Goal: Task Accomplishment & Management: Complete application form

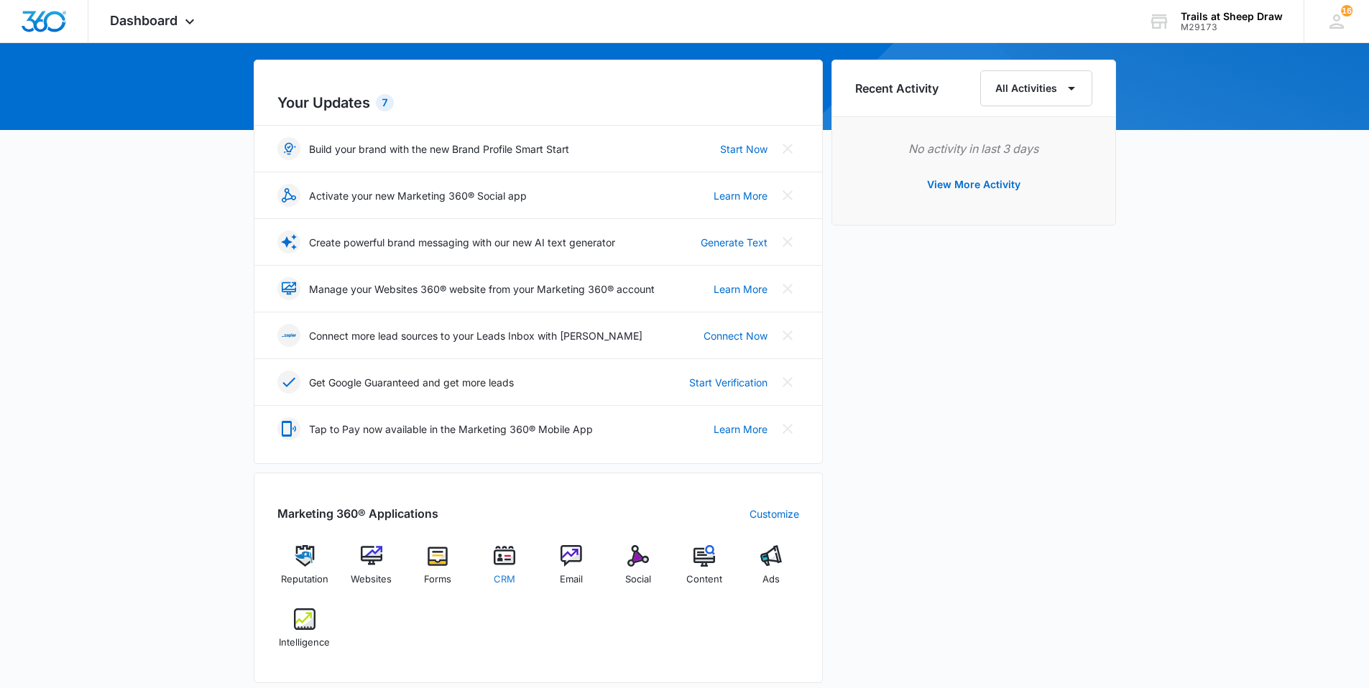
scroll to position [144, 0]
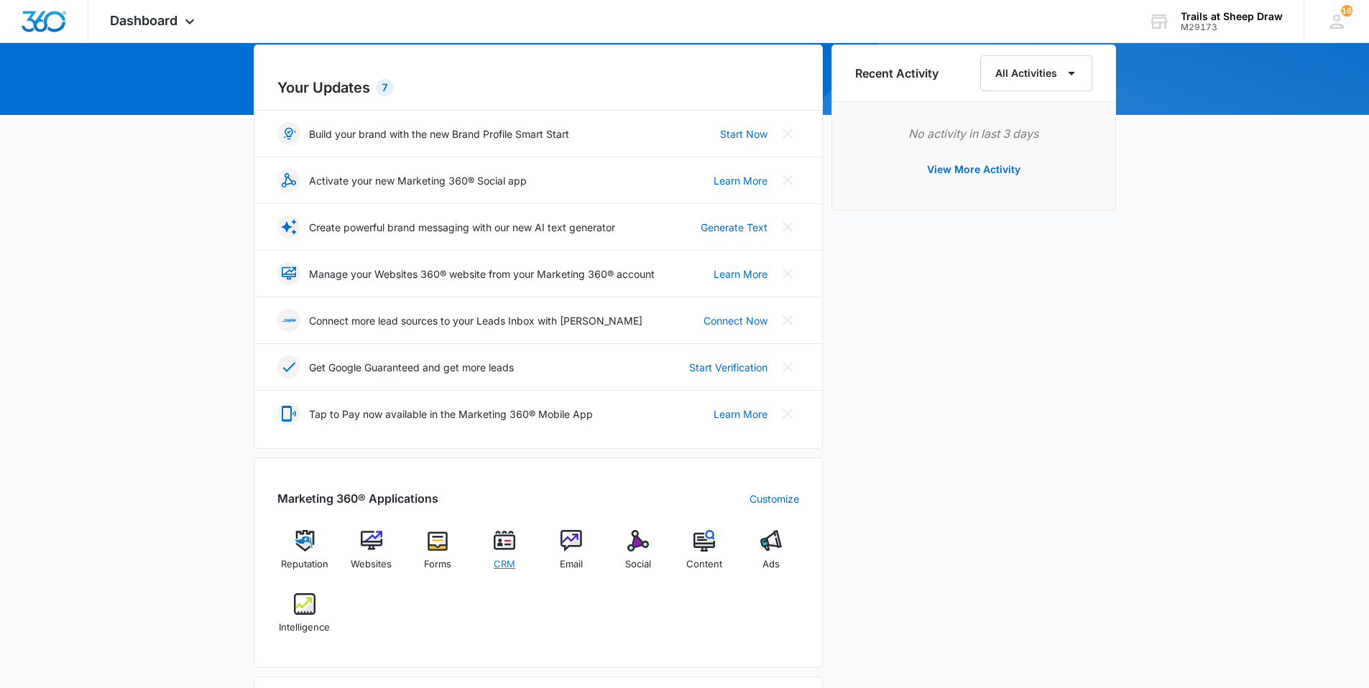
click at [517, 548] on div "CRM" at bounding box center [504, 555] width 55 height 51
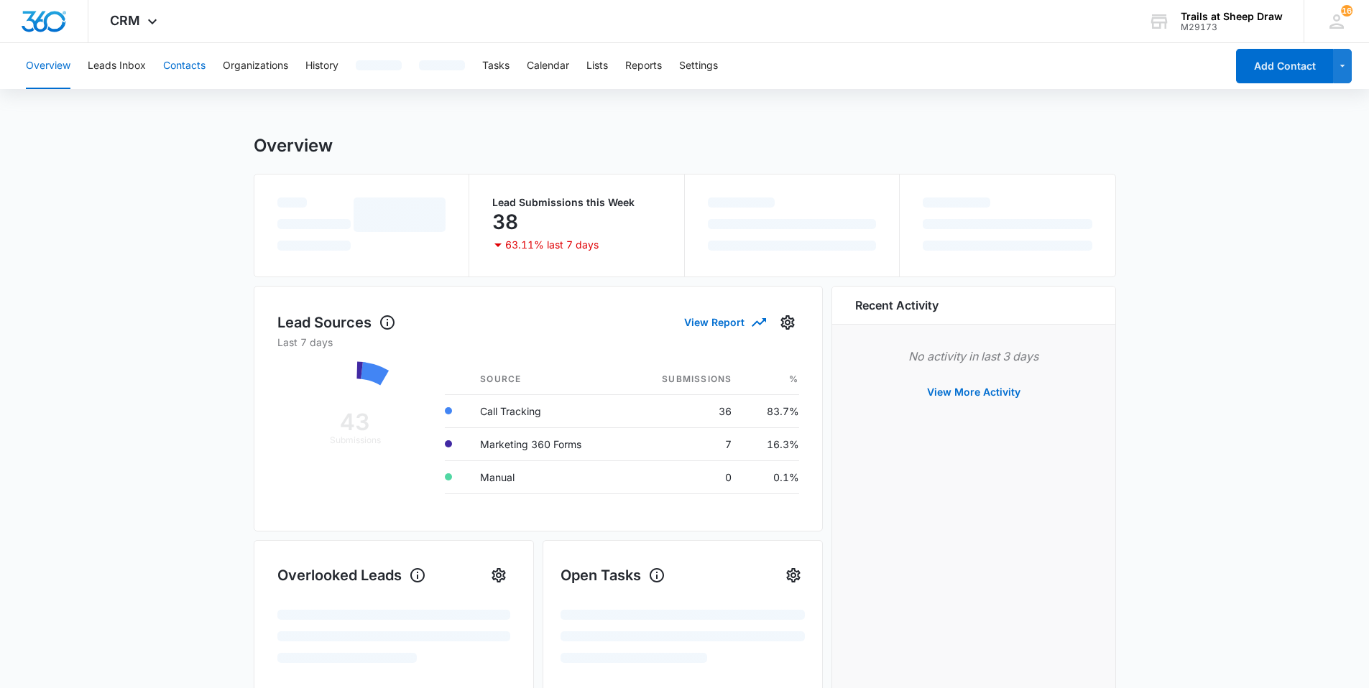
click at [191, 60] on button "Contacts" at bounding box center [184, 66] width 42 height 46
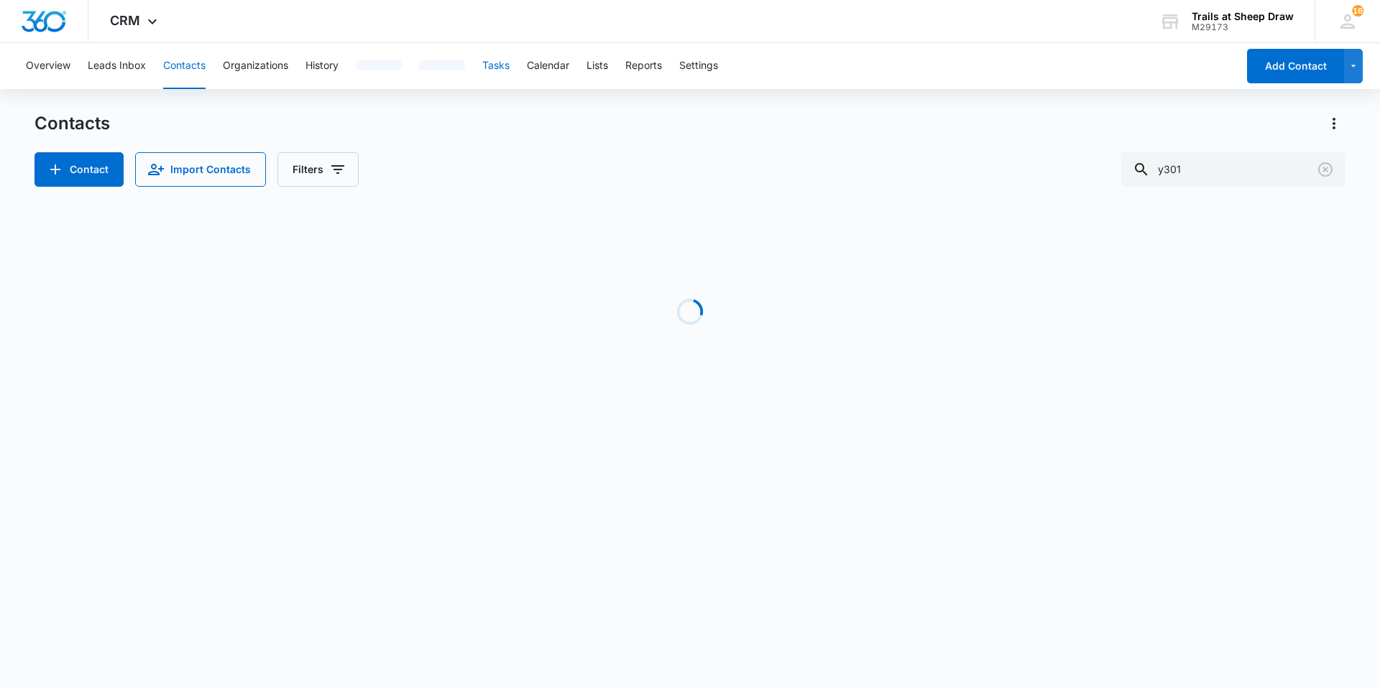
click at [509, 65] on button "Tasks" at bounding box center [495, 66] width 27 height 46
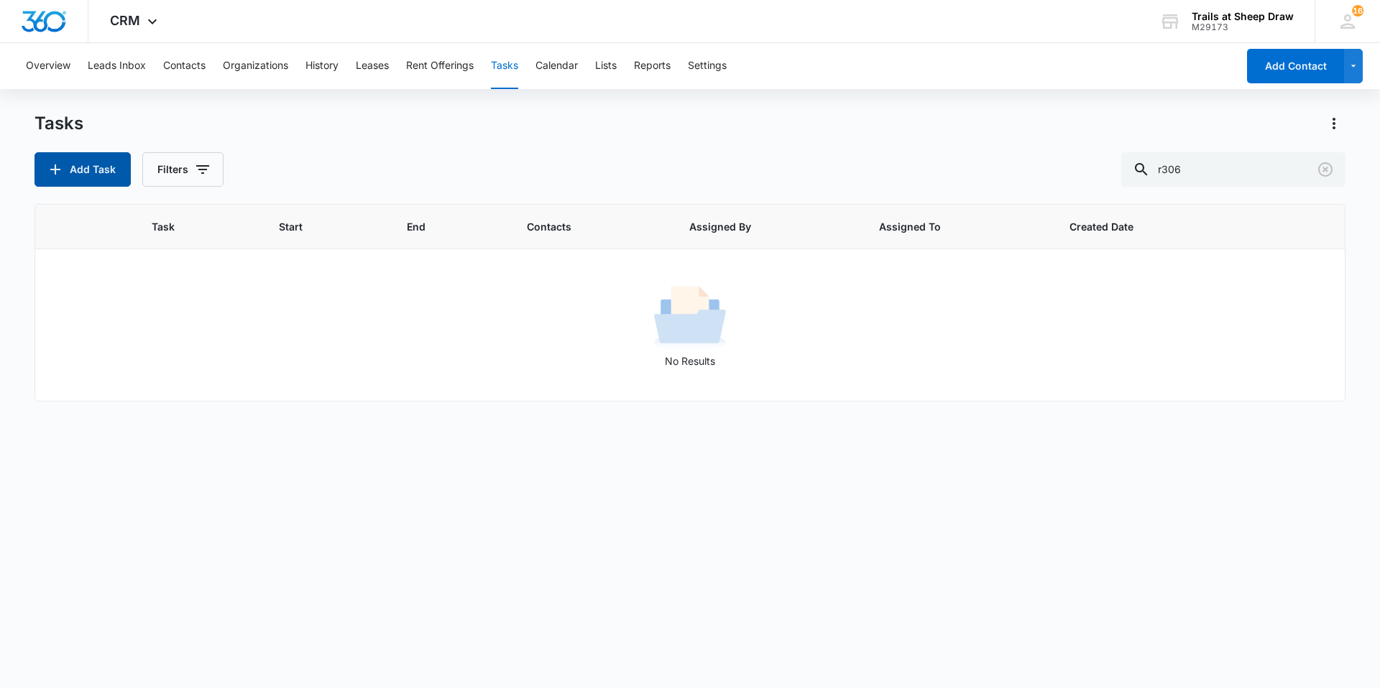
click at [61, 167] on icon "button" at bounding box center [55, 169] width 17 height 17
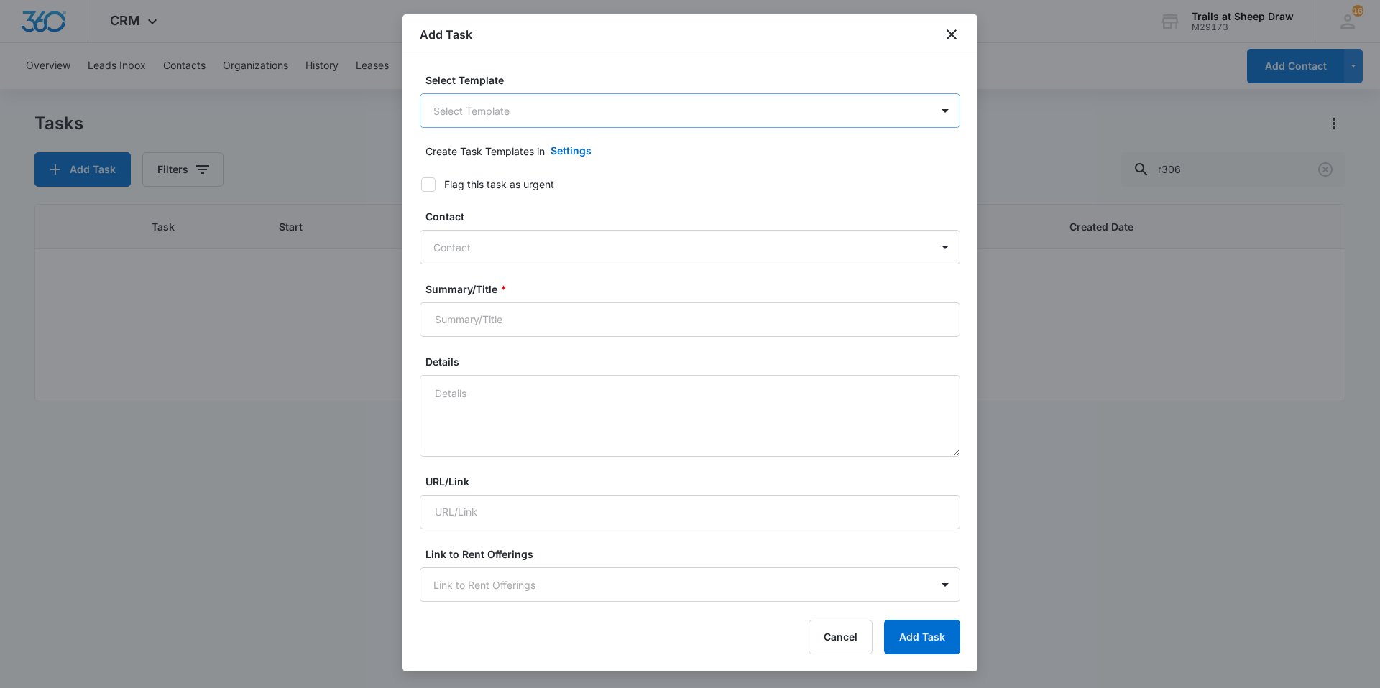
click at [440, 98] on body "CRM Apps Reputation Websites Forms CRM Email Social Content Ads Intelligence Fi…" at bounding box center [690, 344] width 1380 height 688
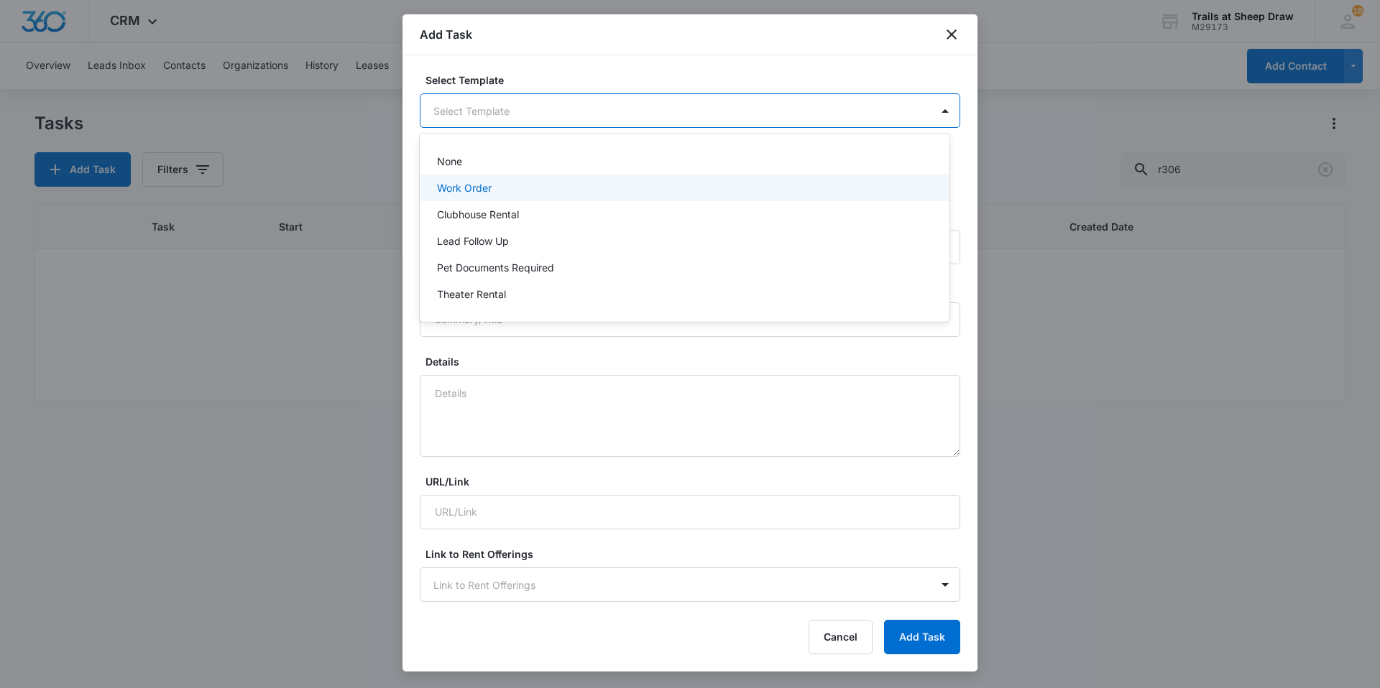
click at [474, 180] on div "Work Order" at bounding box center [685, 188] width 530 height 27
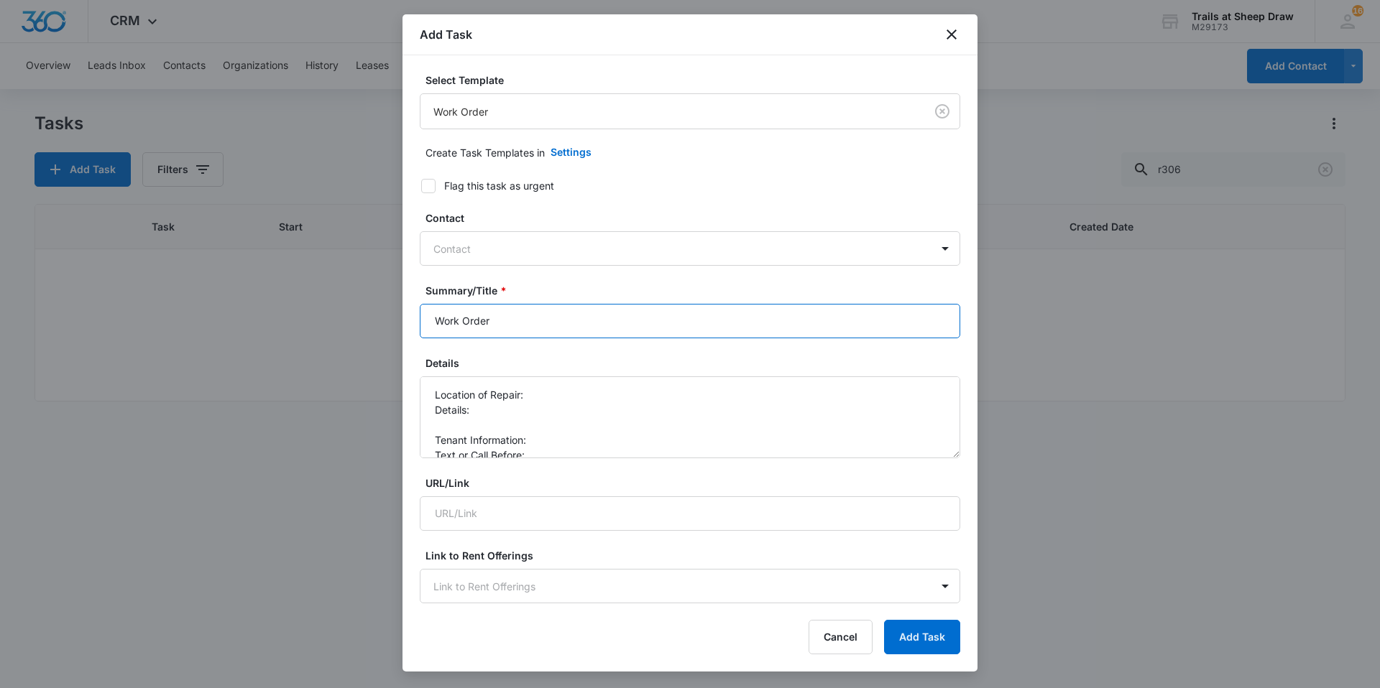
click at [428, 318] on input "Work Order" at bounding box center [690, 321] width 540 height 34
type input "H204 Work Order"
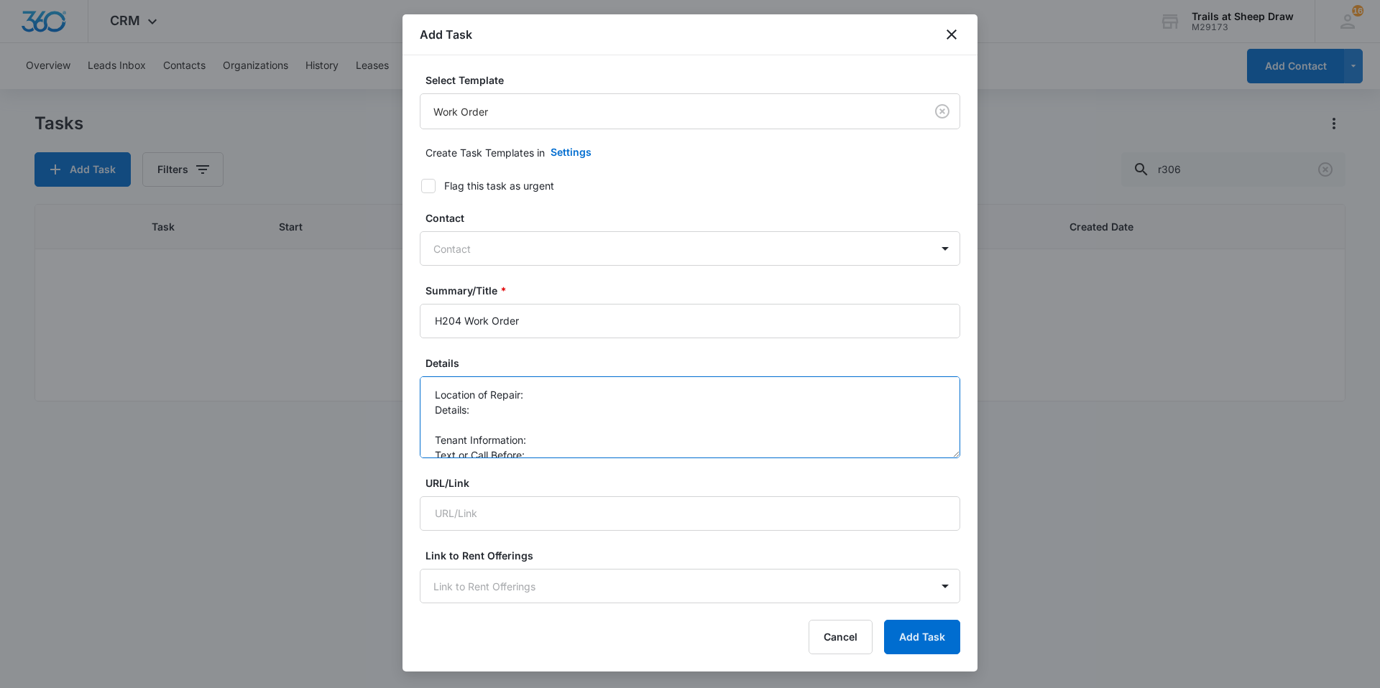
click at [563, 397] on textarea "Location of Repair: Details: Tenant Information: Text or Call Before:" at bounding box center [690, 418] width 540 height 82
click at [558, 412] on textarea "Location of Repair: Stove top Details: Tenant Information: Text or Call Before:" at bounding box center [690, 418] width 540 height 82
click at [560, 441] on textarea "Location of Repair: Stove top Details: replace stove top Tenant Information: Te…" at bounding box center [690, 418] width 540 height 82
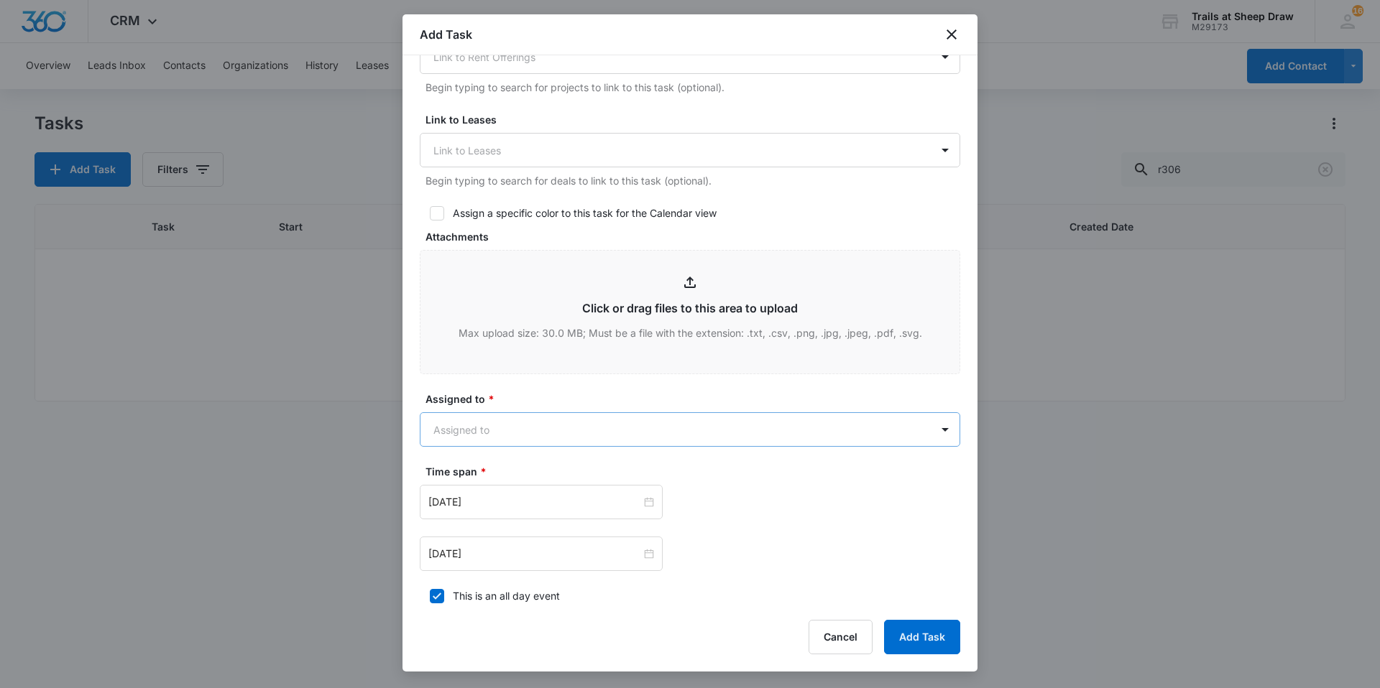
scroll to position [575, 0]
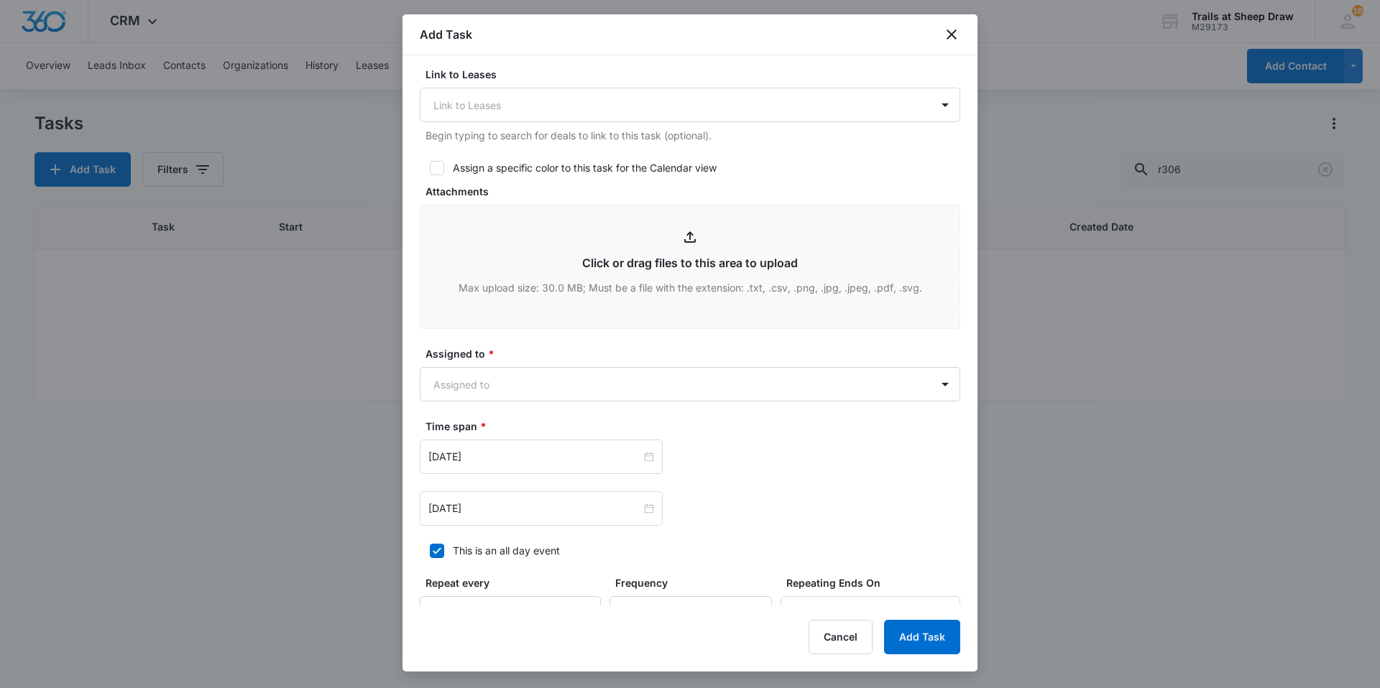
type textarea "Location of Repair: Stove top Details: replace stove top Tenant Information: va…"
click at [497, 366] on div "Assigned to * Assigned to" at bounding box center [690, 373] width 540 height 55
click at [510, 397] on body "CRM Apps Reputation Websites Forms CRM Email Social Content Ads Intelligence Fi…" at bounding box center [690, 344] width 1380 height 688
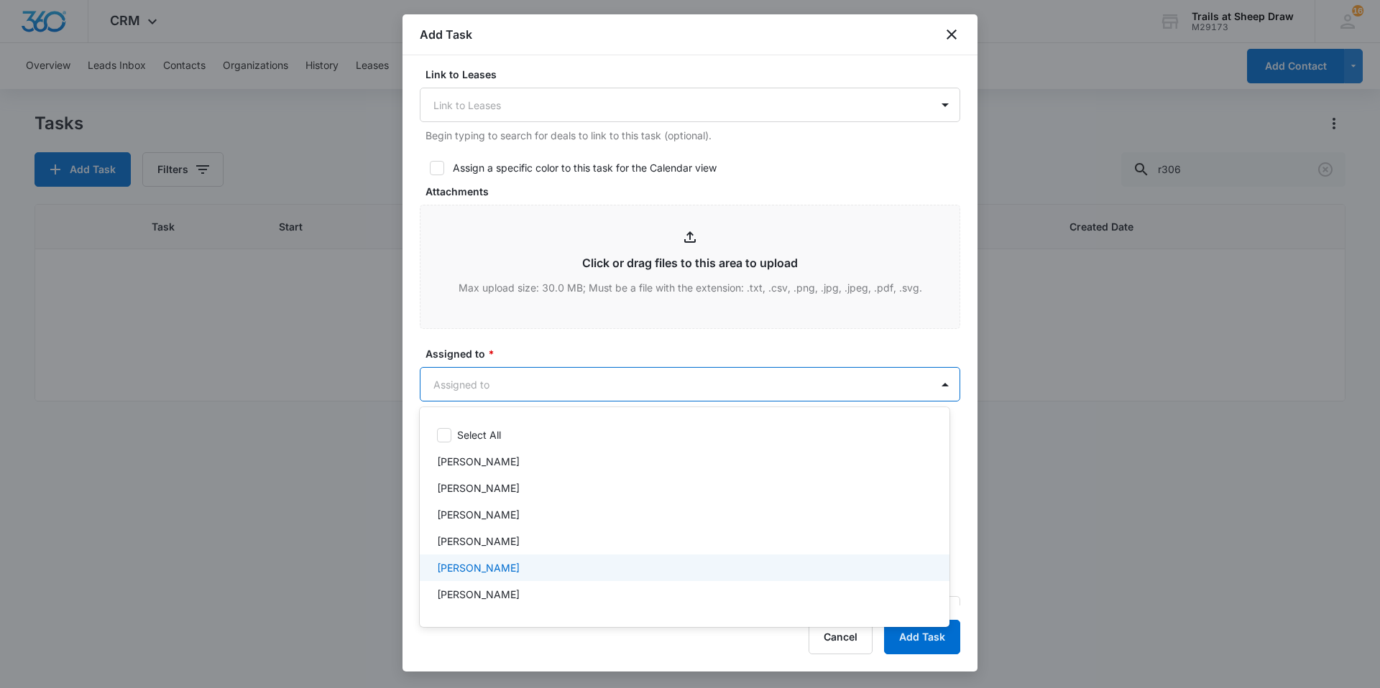
click at [522, 571] on div "[PERSON_NAME]" at bounding box center [683, 567] width 492 height 15
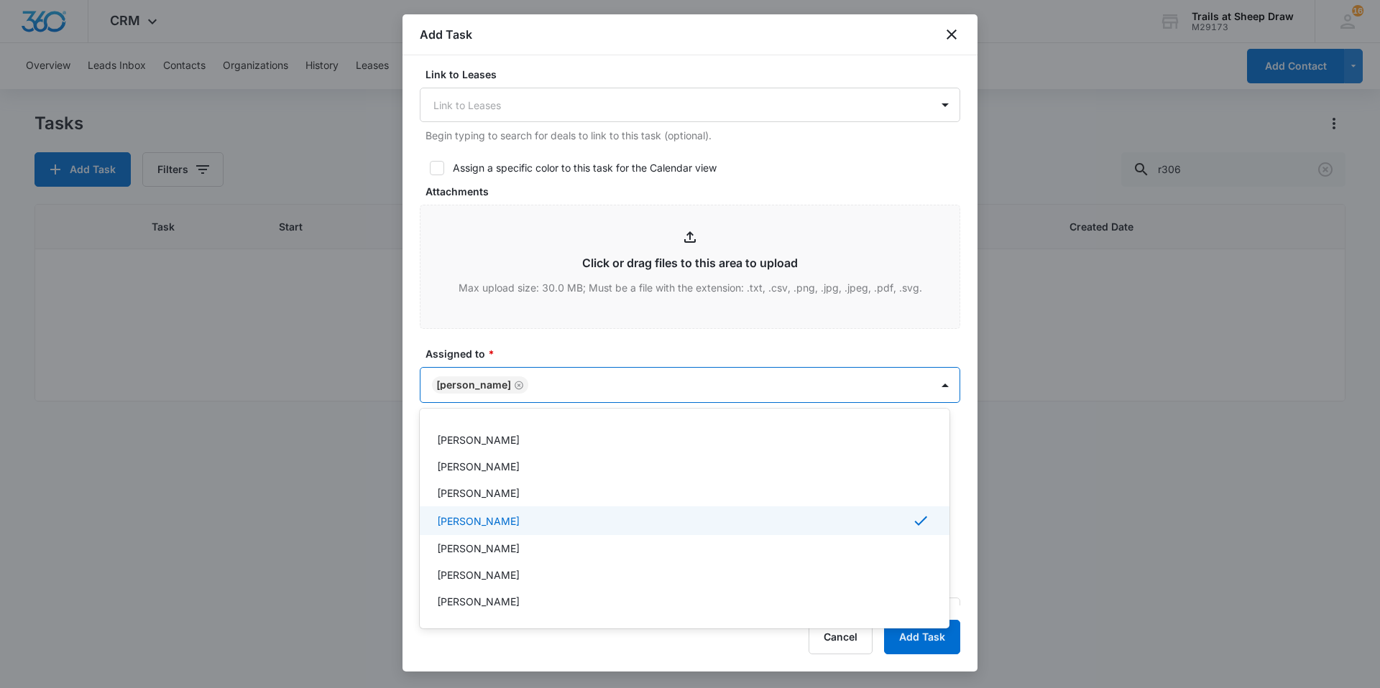
scroll to position [72, 0]
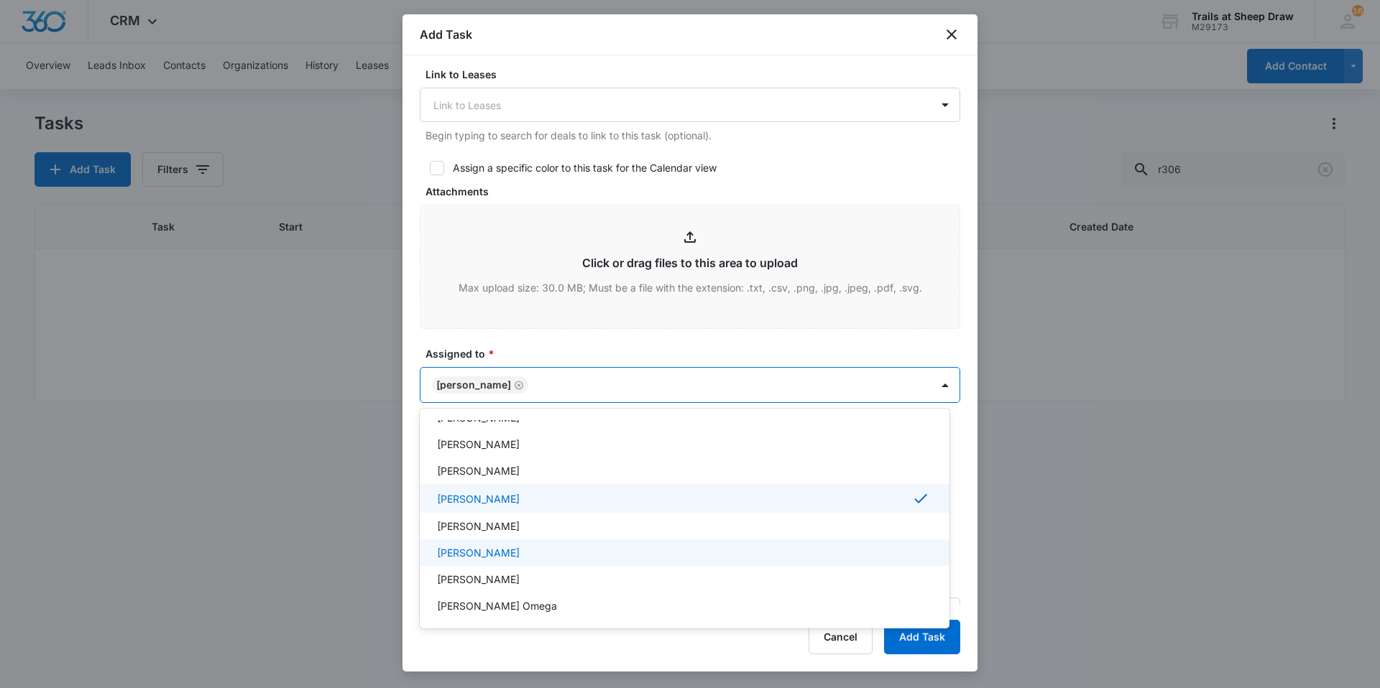
click at [519, 551] on p "[PERSON_NAME]" at bounding box center [478, 552] width 83 height 15
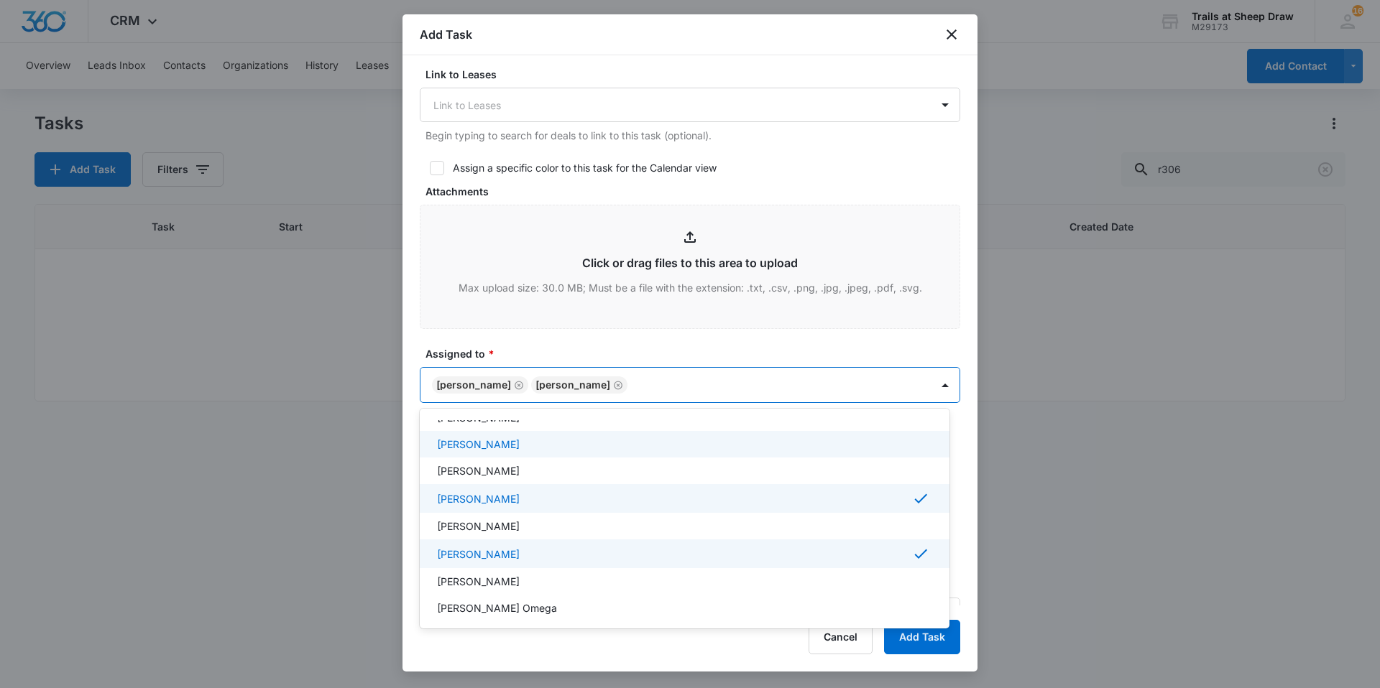
click at [613, 328] on div at bounding box center [690, 344] width 1380 height 688
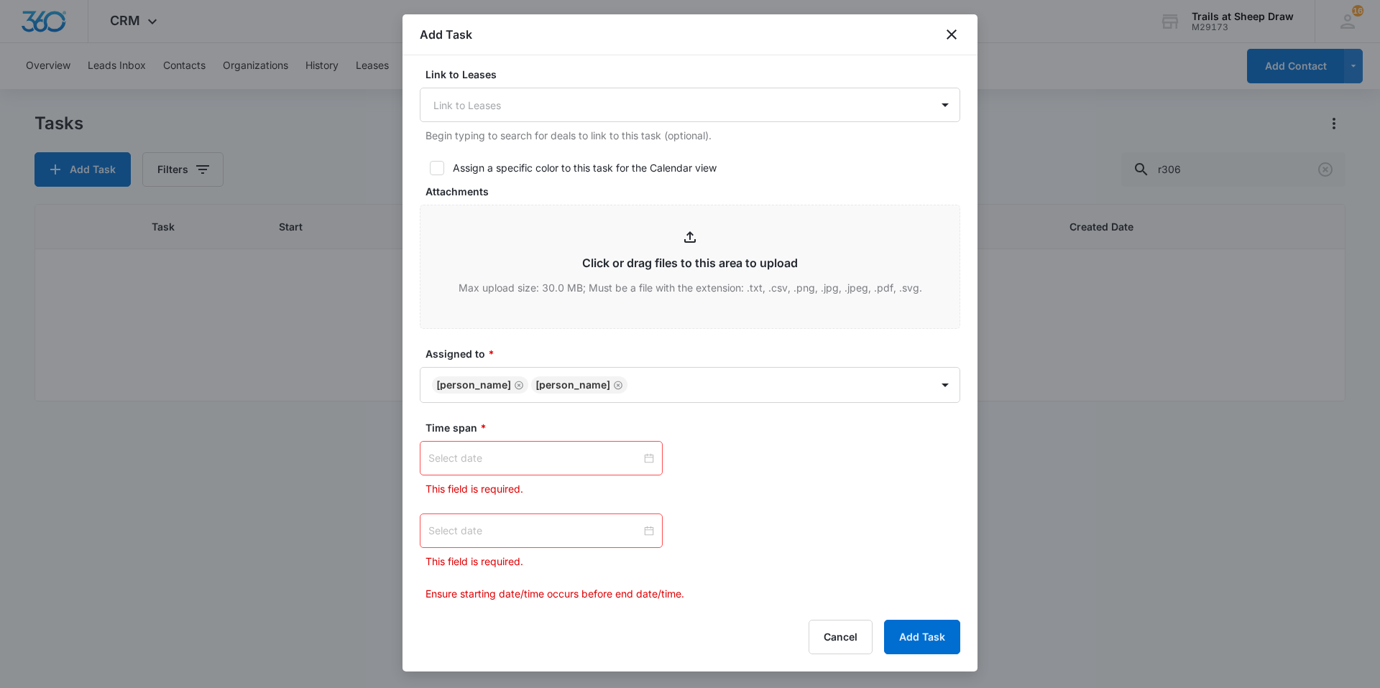
click at [644, 456] on div at bounding box center [541, 459] width 226 height 16
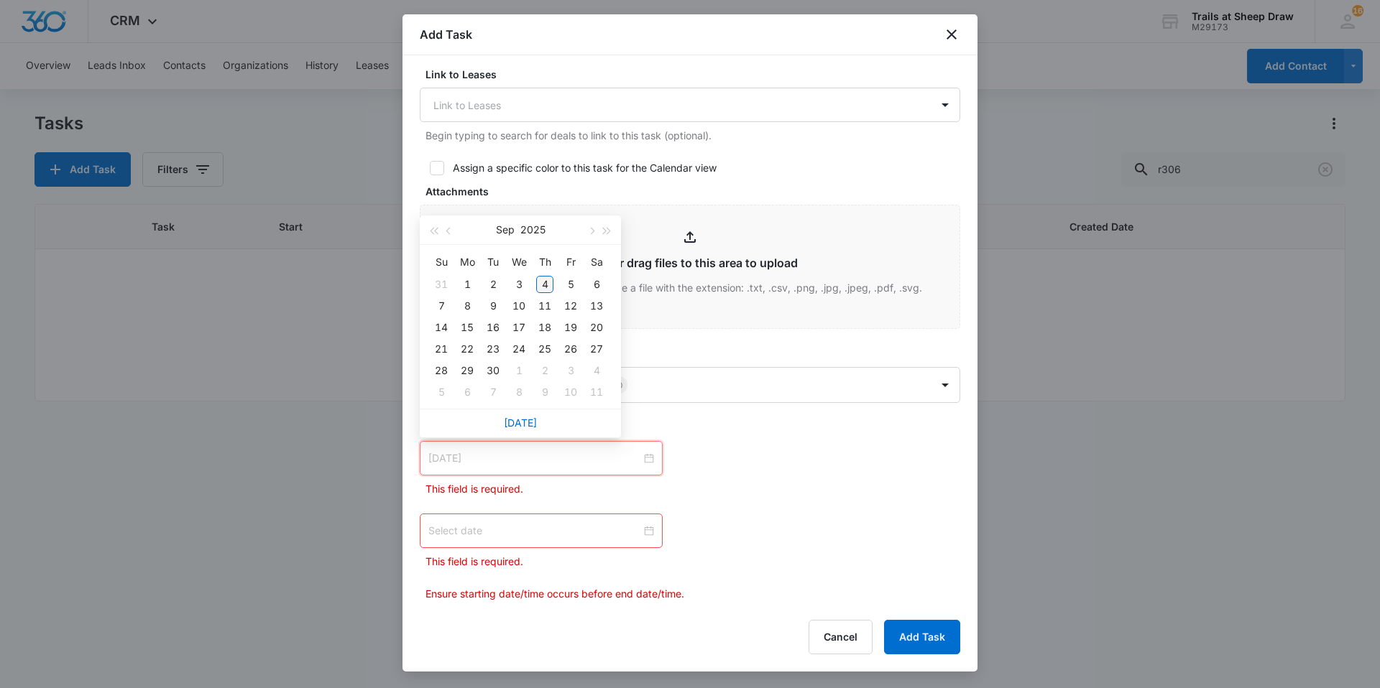
type input "[DATE]"
click at [545, 285] on div "4" at bounding box center [544, 284] width 17 height 17
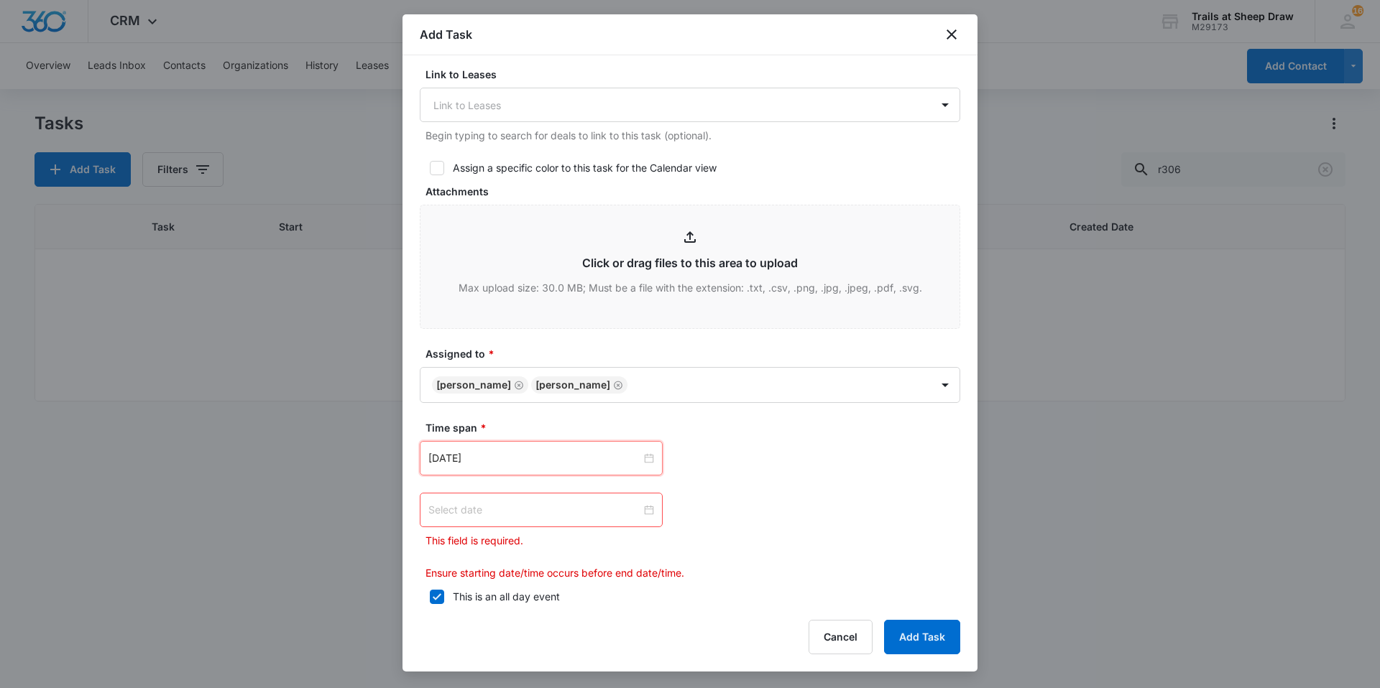
click at [644, 507] on div at bounding box center [541, 510] width 226 height 16
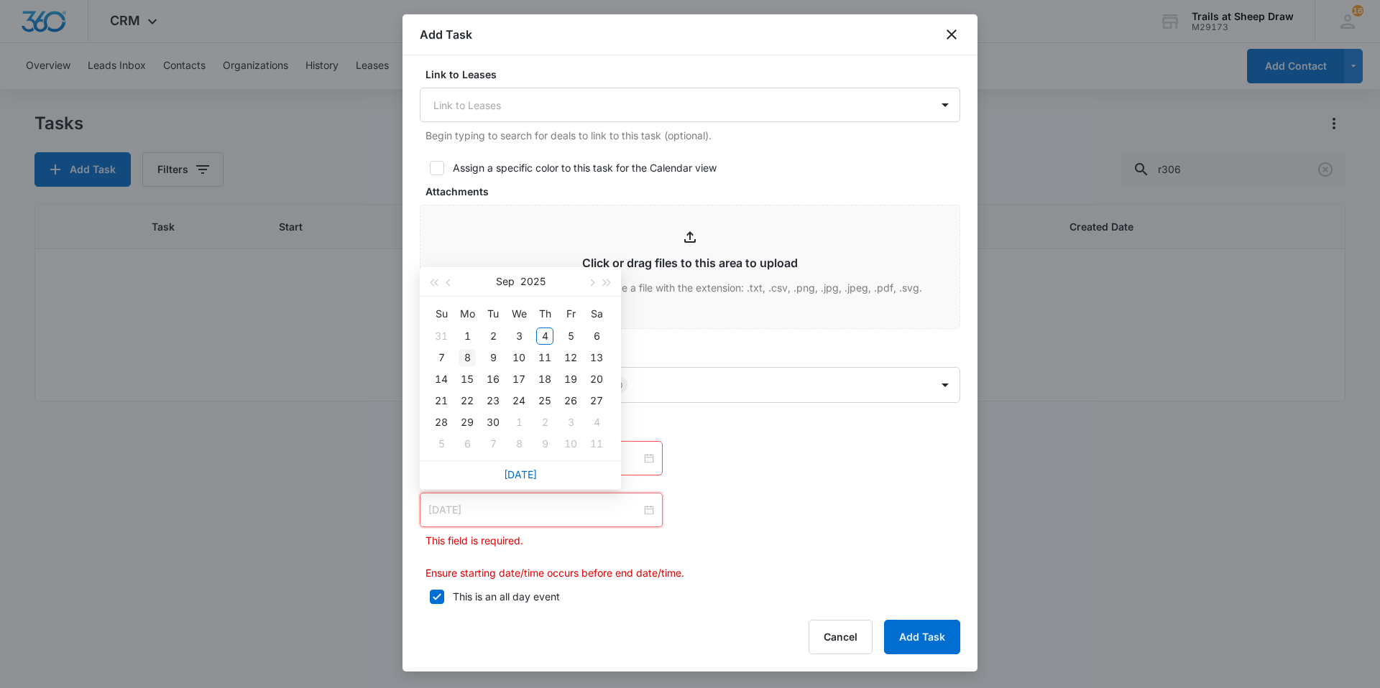
type input "[DATE]"
click at [461, 356] on div "8" at bounding box center [466, 357] width 17 height 17
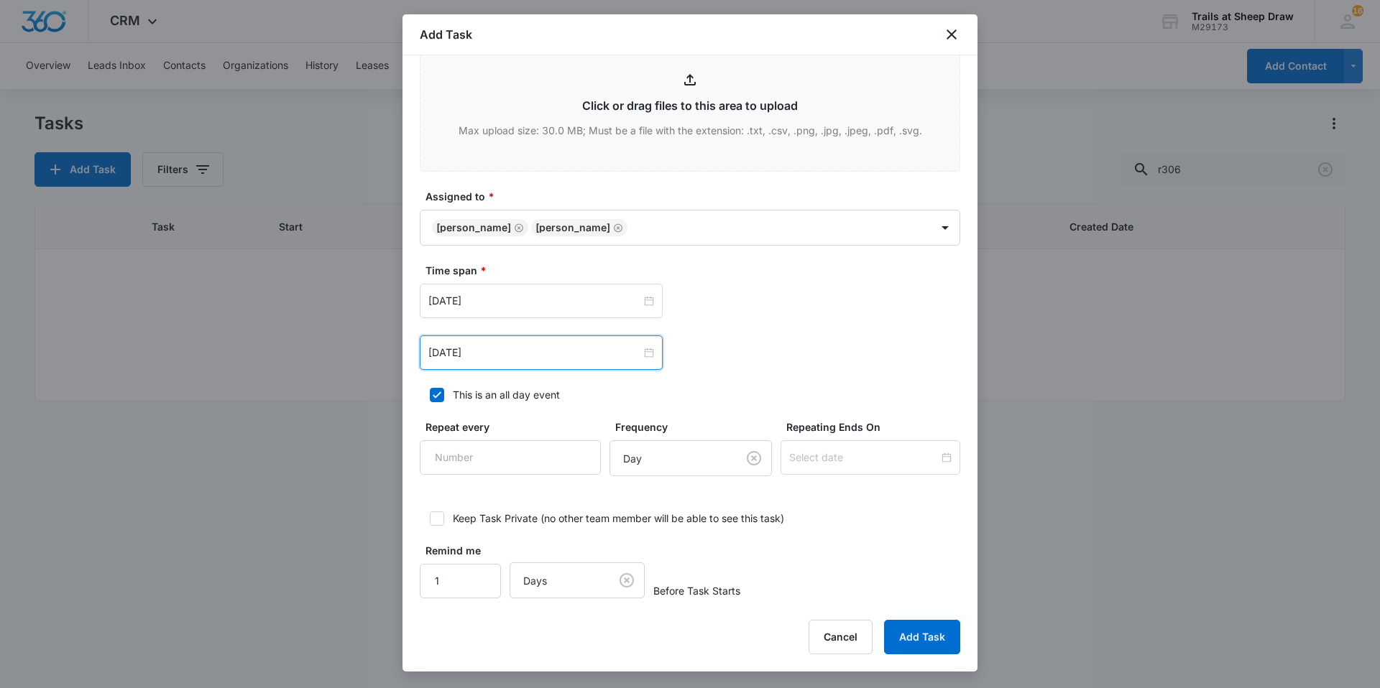
scroll to position [742, 0]
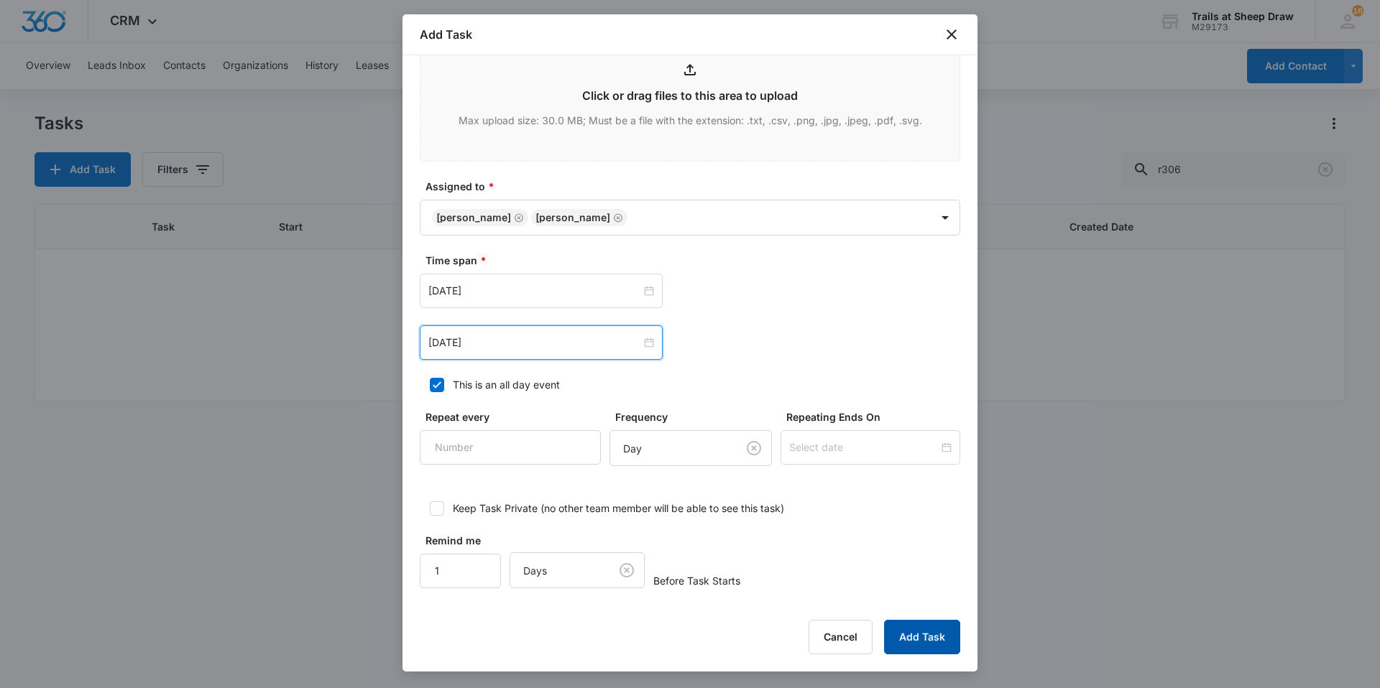
click at [927, 630] on button "Add Task" at bounding box center [922, 637] width 76 height 34
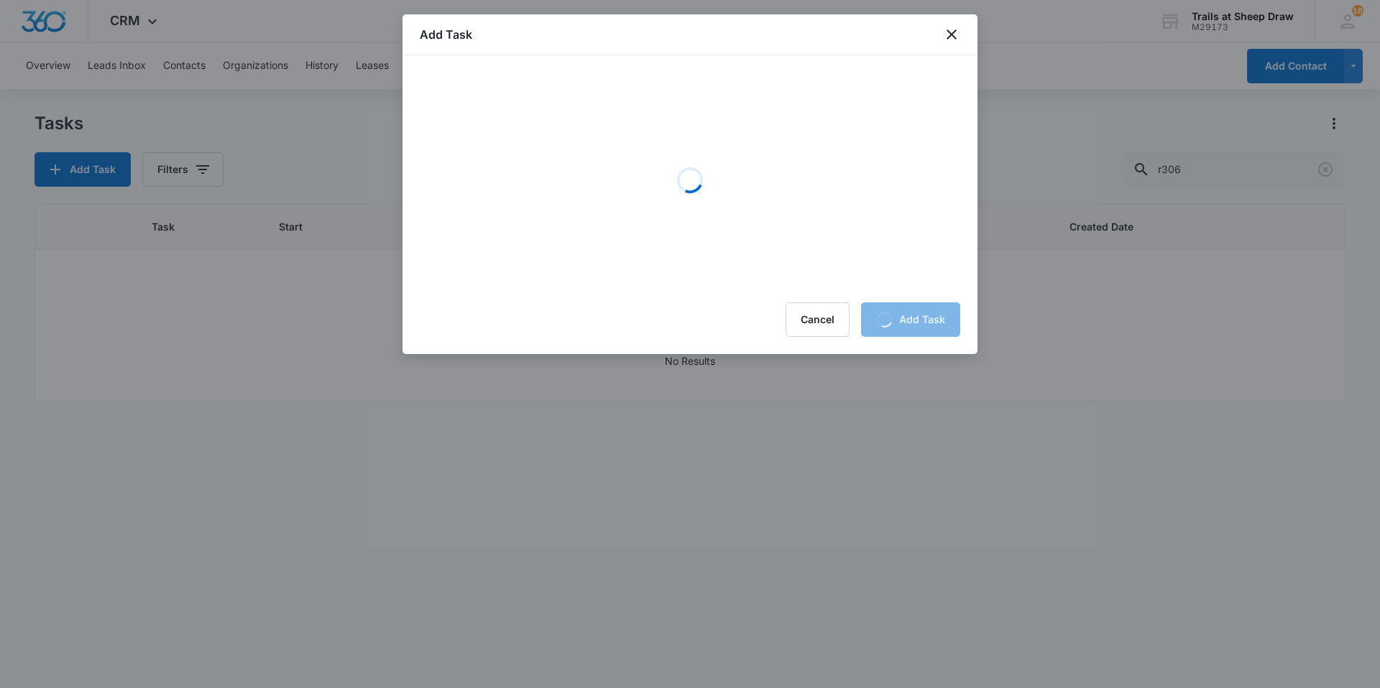
scroll to position [0, 0]
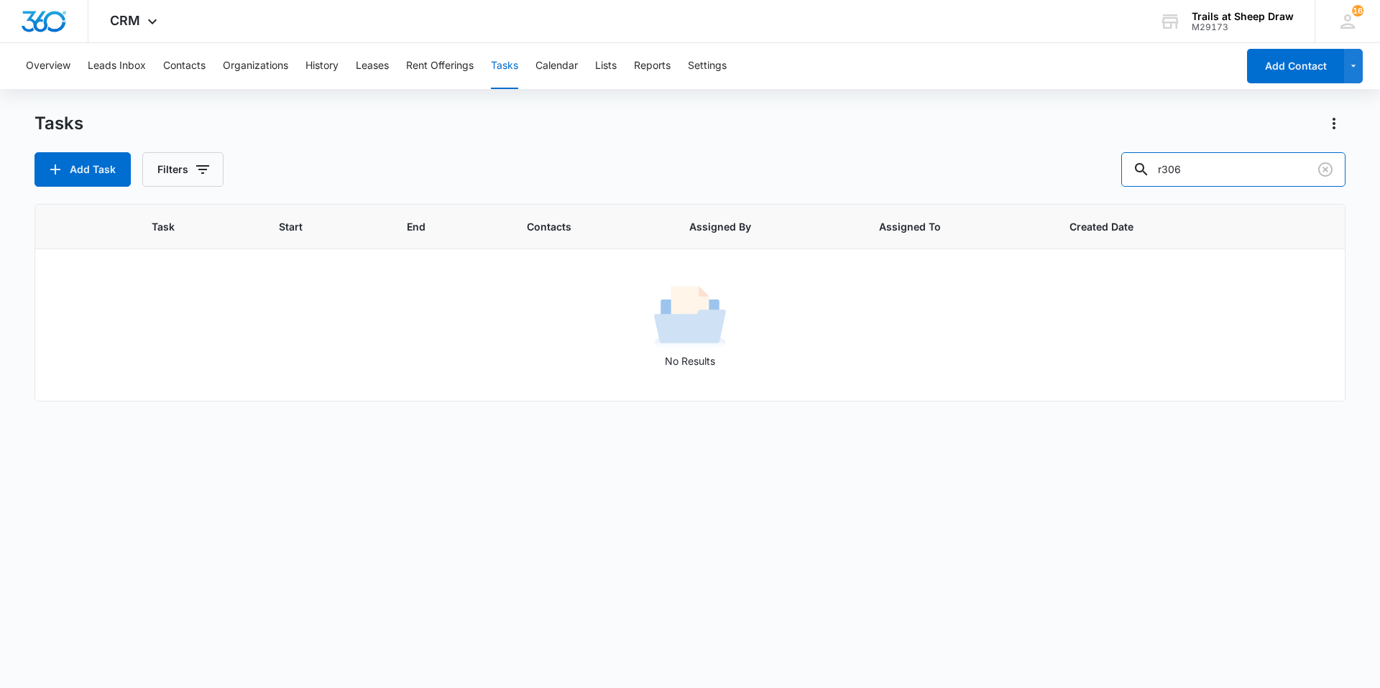
drag, startPoint x: 1241, startPoint y: 177, endPoint x: 776, endPoint y: 149, distance: 465.8
click at [784, 149] on div "Tasks Add Task Filters r306" at bounding box center [689, 149] width 1311 height 75
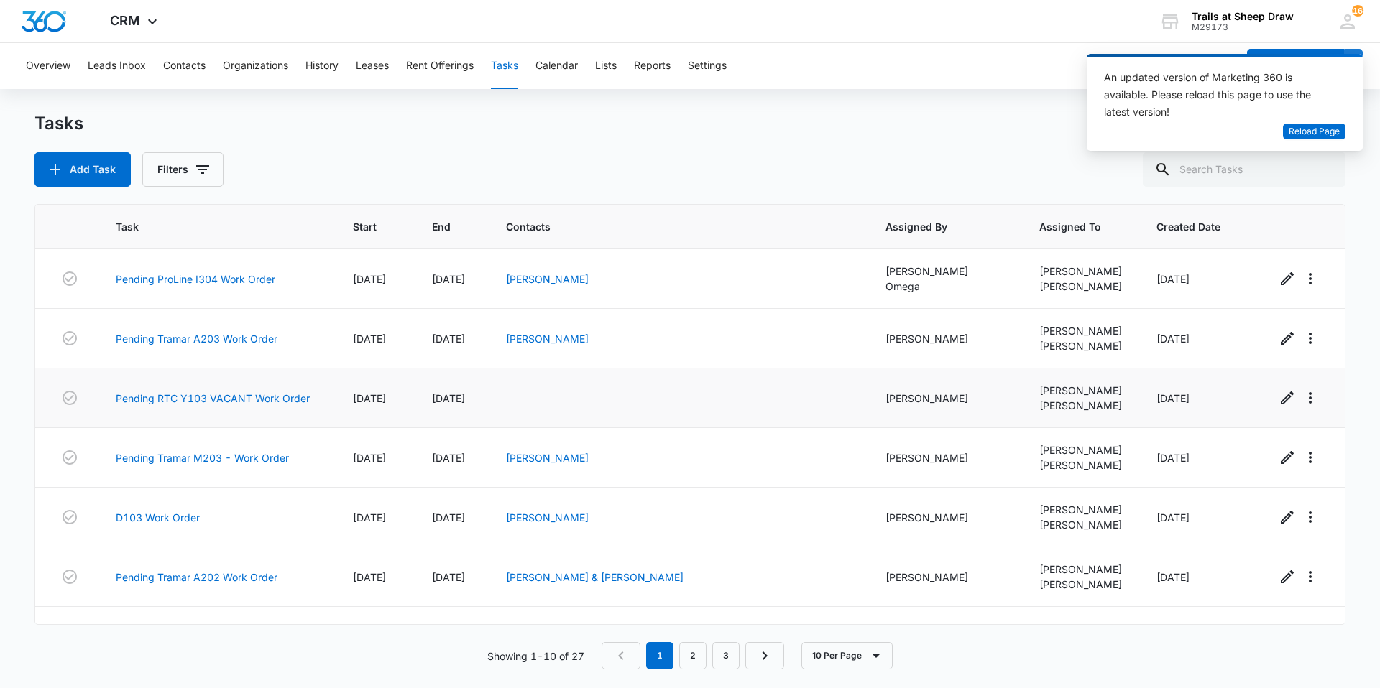
click at [704, 405] on td at bounding box center [678, 399] width 379 height 60
drag, startPoint x: 704, startPoint y: 405, endPoint x: 805, endPoint y: 431, distance: 104.7
click at [725, 412] on td at bounding box center [678, 399] width 379 height 60
